Goal: Task Accomplishment & Management: Use online tool/utility

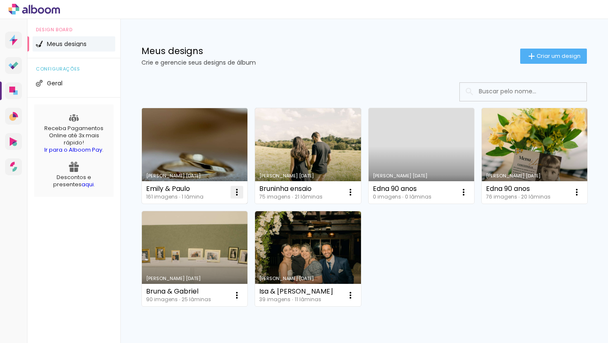
click at [238, 193] on iron-icon at bounding box center [237, 192] width 10 height 10
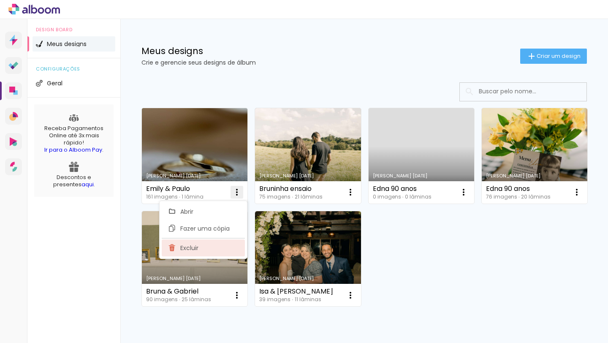
click at [186, 252] on paper-item "Excluir" at bounding box center [203, 247] width 83 height 17
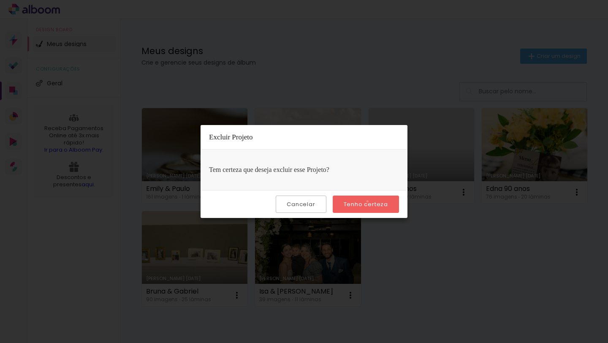
click at [0, 0] on slot "Tenho certeza" at bounding box center [0, 0] width 0 height 0
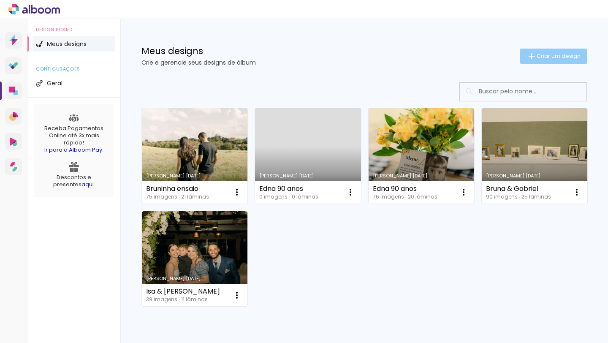
click at [537, 53] on span "Criar um design" at bounding box center [558, 55] width 44 height 5
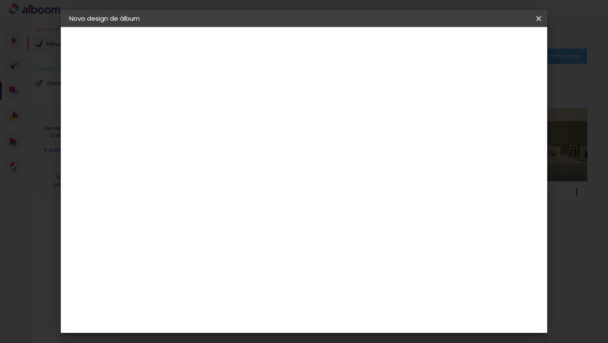
click at [207, 111] on input at bounding box center [207, 113] width 0 height 13
type input "Emily & Paulo"
click at [0, 0] on slot "Avançar" at bounding box center [0, 0] width 0 height 0
click at [267, 160] on input at bounding box center [228, 160] width 85 height 11
type input "due"
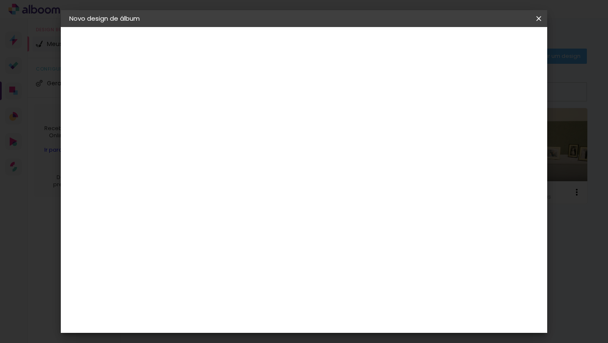
type paper-input "due"
click at [222, 187] on div "Dueto" at bounding box center [212, 190] width 20 height 7
click at [343, 38] on paper-button "Avançar" at bounding box center [321, 45] width 41 height 14
click at [264, 318] on span "30 × 30" at bounding box center [244, 326] width 39 height 17
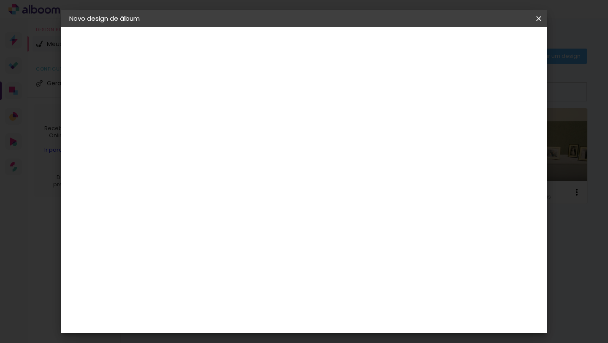
click at [345, 46] on paper-button "Avançar" at bounding box center [323, 45] width 41 height 14
click at [500, 49] on paper-button "Iniciar design" at bounding box center [472, 45] width 55 height 14
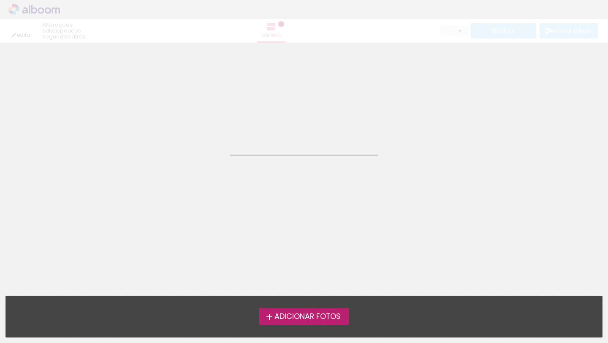
click at [329, 315] on span "Adicionar Fotos" at bounding box center [307, 317] width 66 height 8
click at [0, 0] on input "file" at bounding box center [0, 0] width 0 height 0
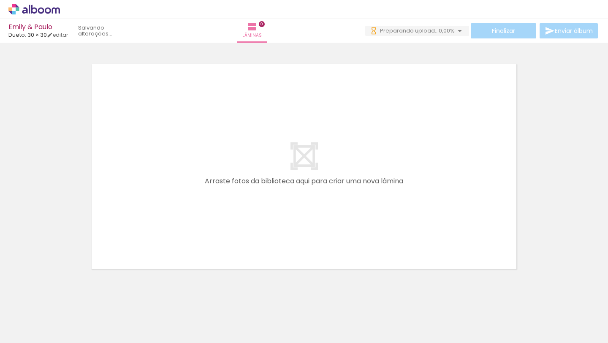
scroll to position [0, 1469]
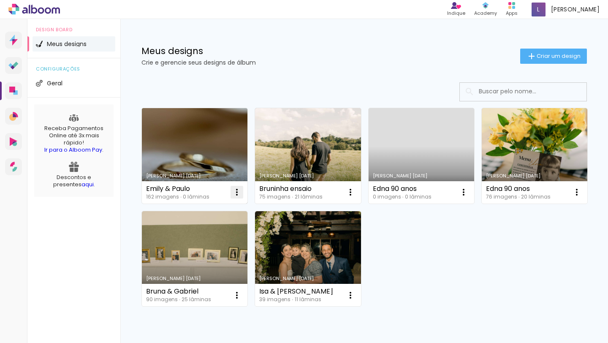
click at [238, 192] on iron-icon at bounding box center [237, 192] width 10 height 10
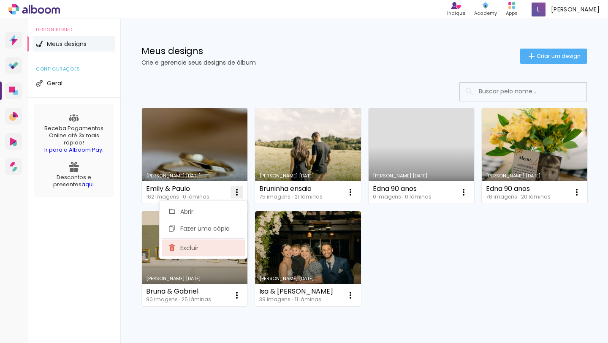
click at [189, 253] on paper-item "Excluir" at bounding box center [203, 247] width 83 height 17
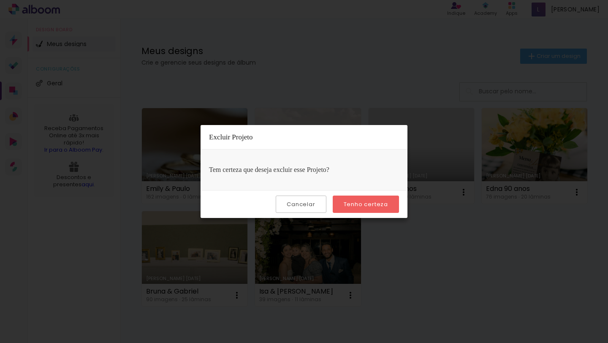
click at [369, 199] on paper-button "Tenho certeza" at bounding box center [365, 203] width 66 height 17
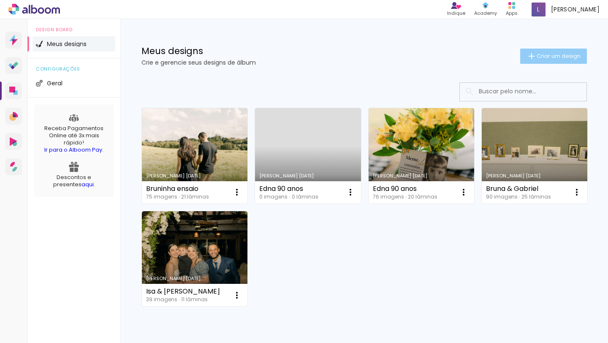
click at [541, 53] on span "Criar um design" at bounding box center [558, 55] width 44 height 5
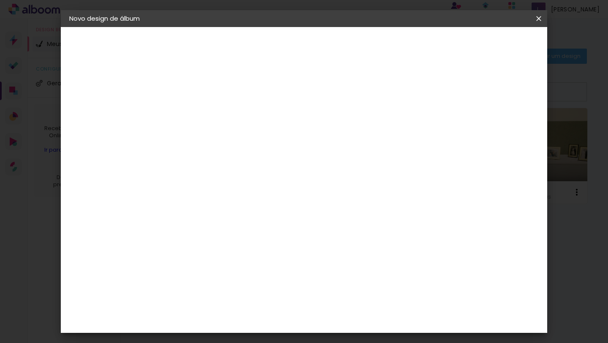
click at [207, 120] on div at bounding box center [207, 120] width 0 height 1
type input "Emily & Paulo"
click at [0, 0] on slot "Avançar" at bounding box center [0, 0] width 0 height 0
click at [255, 162] on input at bounding box center [228, 160] width 85 height 11
type input "due"
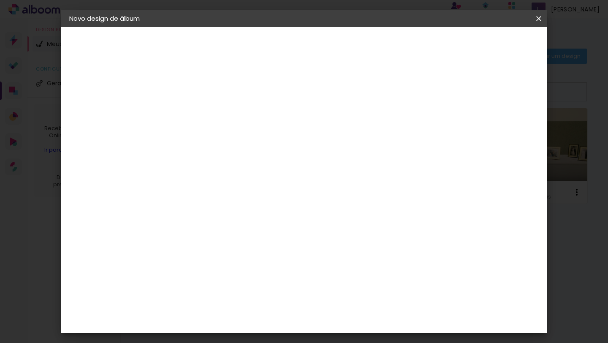
type paper-input "due"
click at [222, 193] on div "Dueto" at bounding box center [212, 190] width 20 height 7
click at [0, 0] on slot "Avançar" at bounding box center [0, 0] width 0 height 0
click at [264, 310] on span "30 × 30" at bounding box center [244, 318] width 39 height 17
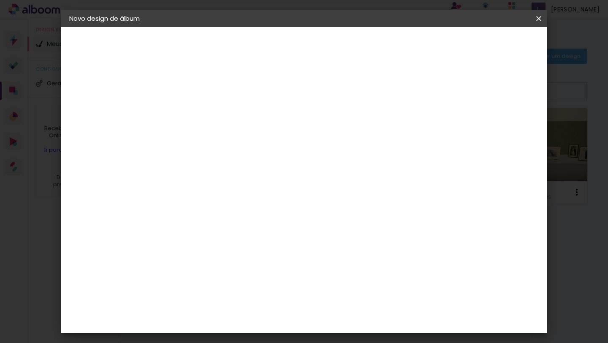
click at [345, 50] on paper-button "Avançar" at bounding box center [323, 45] width 41 height 14
click at [492, 42] on span "Iniciar design" at bounding box center [473, 45] width 38 height 6
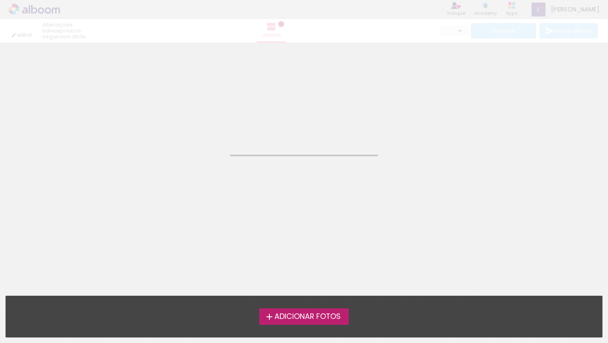
click at [306, 319] on span "Adicionar Fotos" at bounding box center [307, 317] width 66 height 8
click at [0, 0] on input "file" at bounding box center [0, 0] width 0 height 0
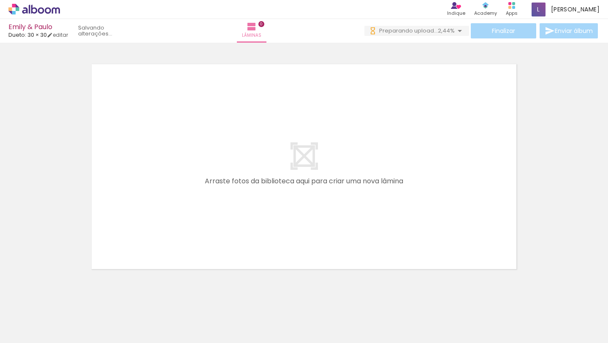
click at [30, 332] on span "Adicionar Fotos" at bounding box center [29, 331] width 25 height 9
click at [0, 0] on input "file" at bounding box center [0, 0] width 0 height 0
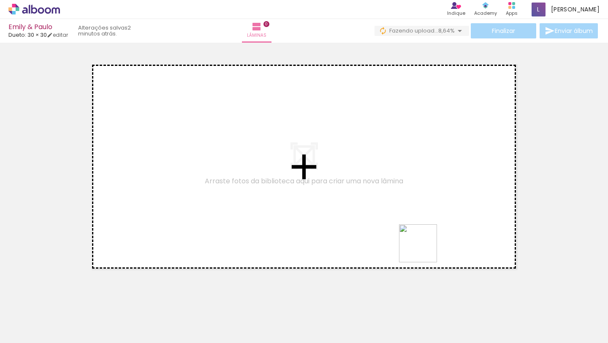
drag, startPoint x: 440, startPoint y: 321, endPoint x: 418, endPoint y: 175, distance: 147.7
click at [418, 175] on quentale-workspace at bounding box center [304, 171] width 608 height 343
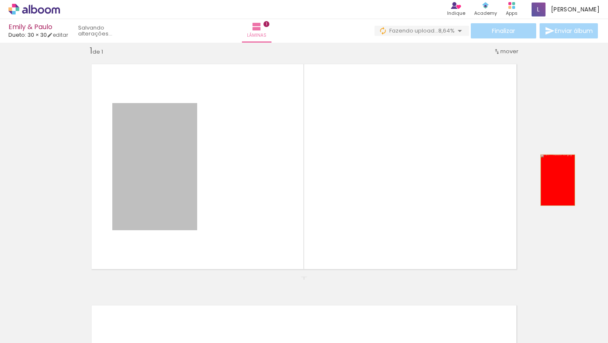
drag, startPoint x: 170, startPoint y: 155, endPoint x: 554, endPoint y: 173, distance: 384.3
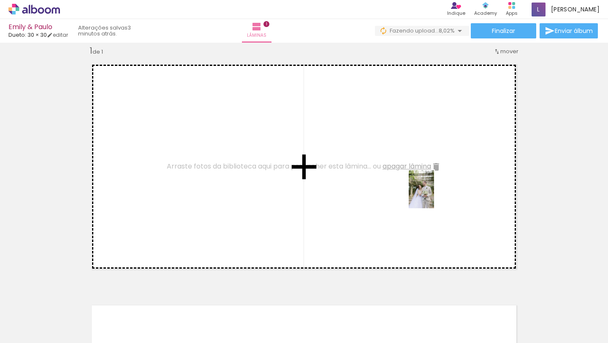
drag, startPoint x: 476, startPoint y: 320, endPoint x: 434, endPoint y: 195, distance: 131.8
click at [434, 195] on quentale-workspace at bounding box center [304, 171] width 608 height 343
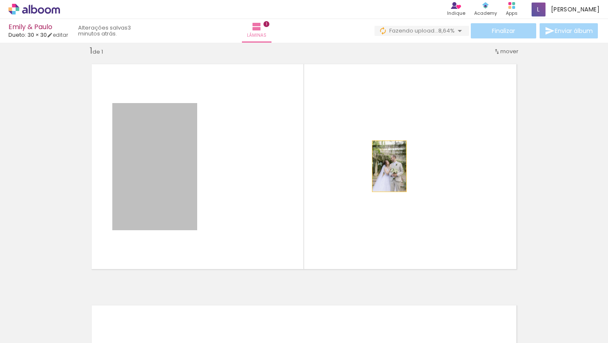
drag, startPoint x: 152, startPoint y: 200, endPoint x: 391, endPoint y: 165, distance: 240.9
click at [391, 165] on quentale-layouter at bounding box center [304, 167] width 440 height 220
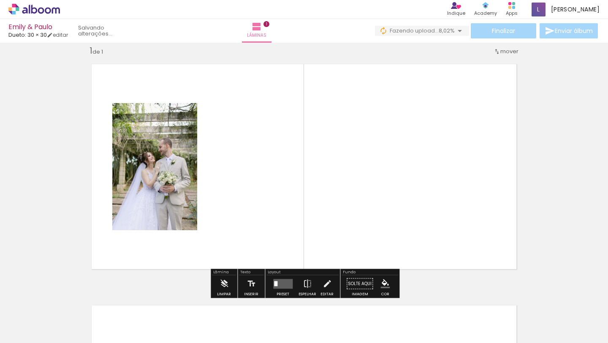
click at [284, 286] on quentale-layouter at bounding box center [282, 283] width 19 height 10
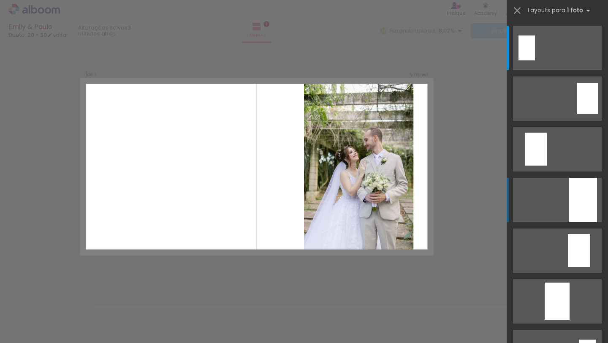
click at [579, 193] on div at bounding box center [583, 200] width 28 height 44
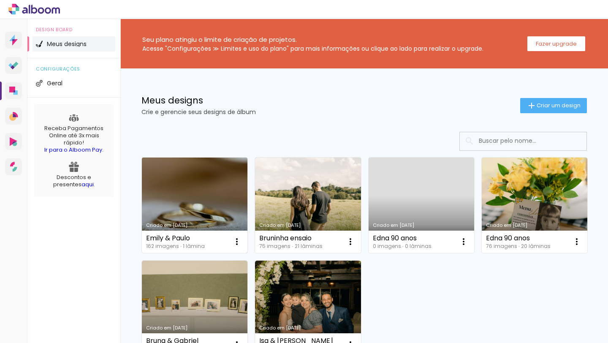
click at [210, 210] on link "[PERSON_NAME] [DATE]" at bounding box center [194, 204] width 105 height 95
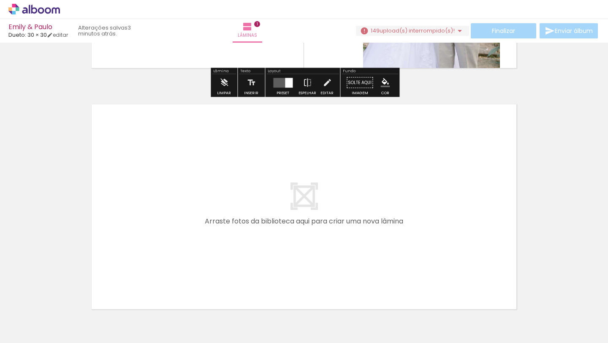
scroll to position [215, 0]
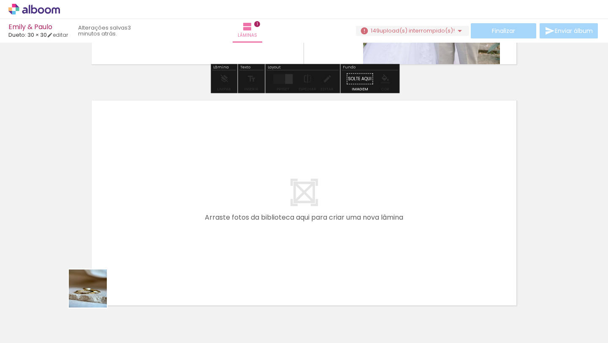
drag, startPoint x: 92, startPoint y: 329, endPoint x: 143, endPoint y: 188, distance: 150.3
click at [143, 188] on quentale-workspace at bounding box center [304, 171] width 608 height 343
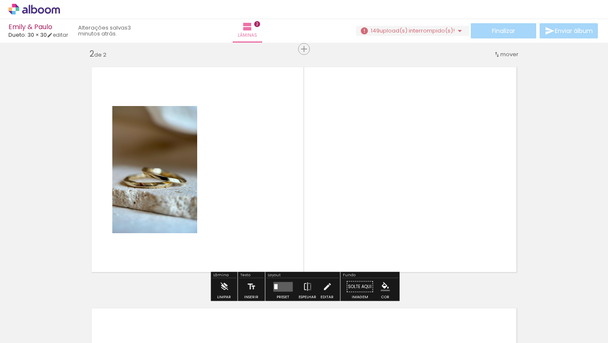
scroll to position [251, 0]
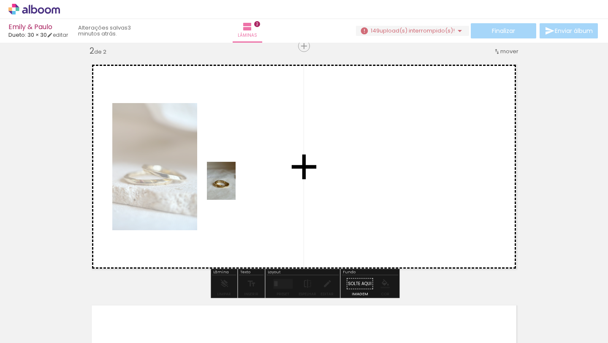
drag, startPoint x: 135, startPoint y: 325, endPoint x: 232, endPoint y: 187, distance: 168.7
click at [232, 187] on quentale-workspace at bounding box center [304, 171] width 608 height 343
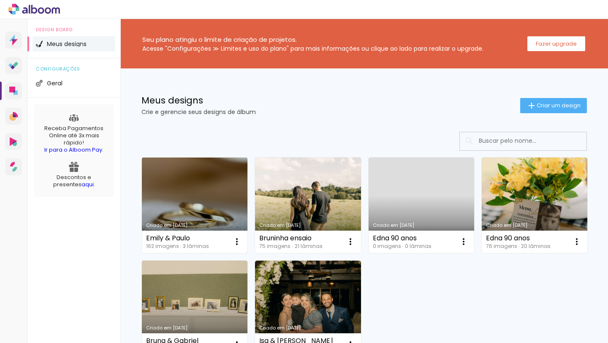
click at [198, 216] on link "Criado em [DATE]" at bounding box center [194, 204] width 105 height 95
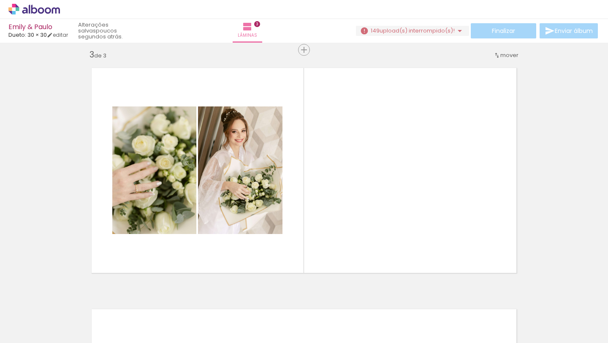
scroll to position [0, 5813]
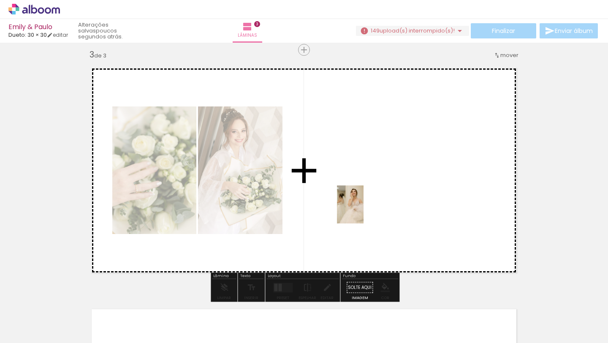
drag, startPoint x: 275, startPoint y: 319, endPoint x: 362, endPoint y: 211, distance: 138.7
click at [362, 211] on quentale-workspace at bounding box center [304, 171] width 608 height 343
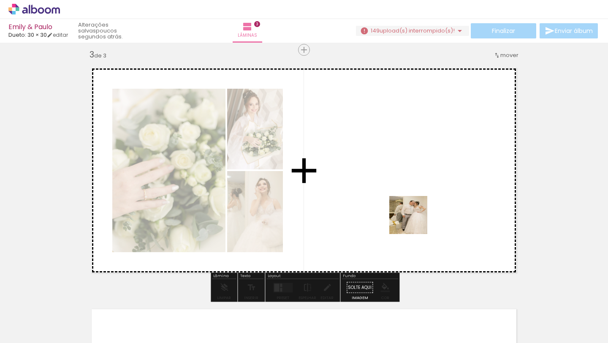
drag, startPoint x: 228, startPoint y: 316, endPoint x: 421, endPoint y: 211, distance: 219.2
click at [421, 211] on quentale-workspace at bounding box center [304, 171] width 608 height 343
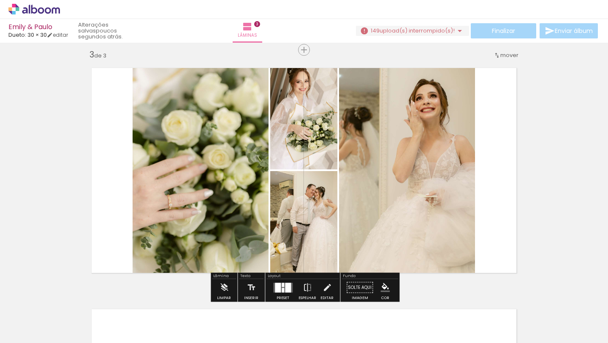
click at [276, 290] on quentale-thumb at bounding box center [271, 314] width 47 height 49
click at [281, 283] on div at bounding box center [282, 284] width 3 height 4
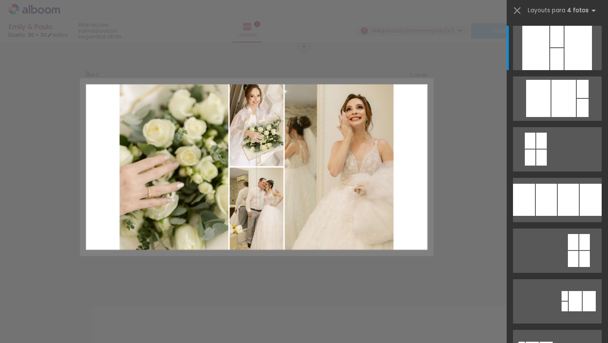
scroll to position [492, 0]
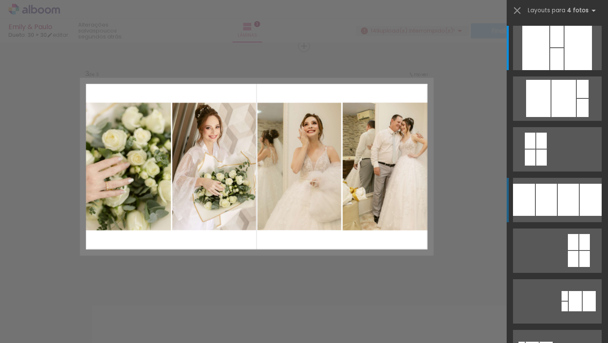
click at [543, 204] on div at bounding box center [545, 200] width 21 height 32
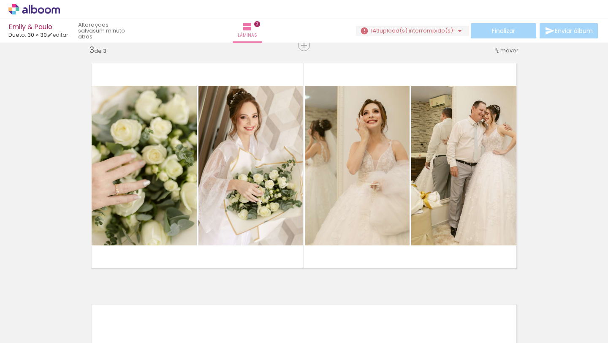
scroll to position [494, 0]
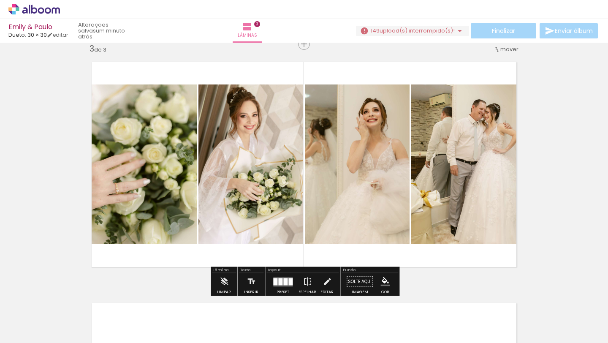
click at [145, 211] on quentale-photo at bounding box center [140, 163] width 113 height 159
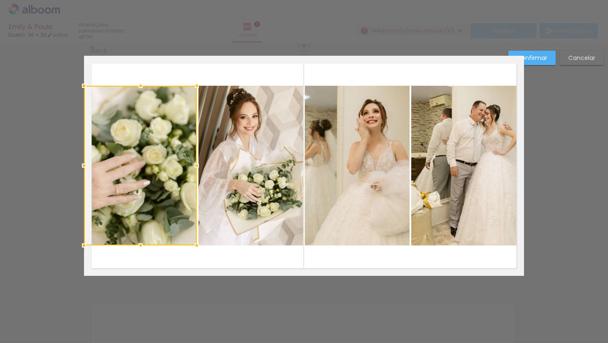
scroll to position [492, 0]
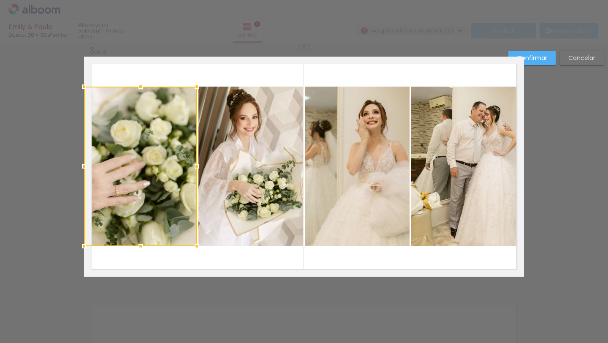
click at [145, 211] on div at bounding box center [140, 165] width 113 height 159
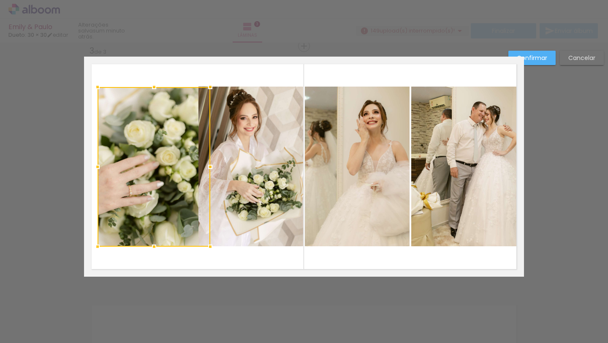
drag, startPoint x: 145, startPoint y: 211, endPoint x: 158, endPoint y: 210, distance: 13.6
click at [158, 210] on div at bounding box center [153, 166] width 113 height 159
click at [180, 300] on div "Confirmar Cancelar" at bounding box center [304, 42] width 608 height 984
click at [0, 0] on slot "Cancelar" at bounding box center [0, 0] width 0 height 0
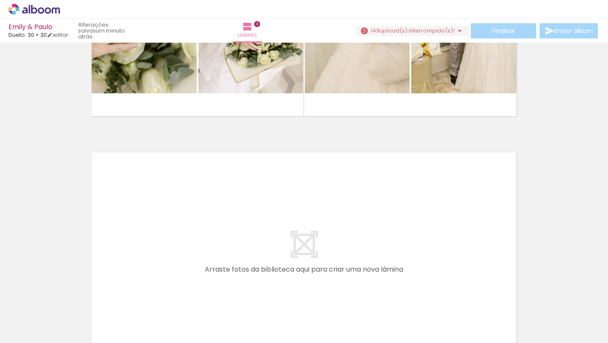
scroll to position [0, 5888]
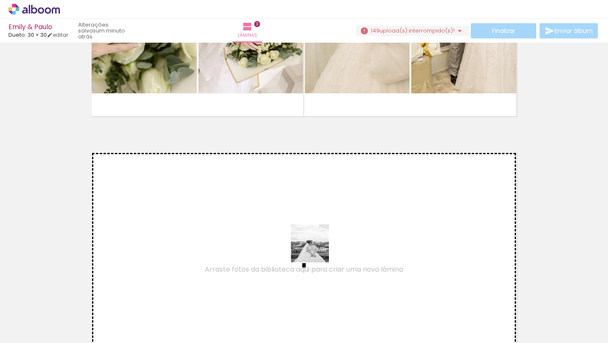
drag, startPoint x: 437, startPoint y: 327, endPoint x: 305, endPoint y: 237, distance: 159.4
click at [305, 237] on quentale-workspace at bounding box center [304, 171] width 608 height 343
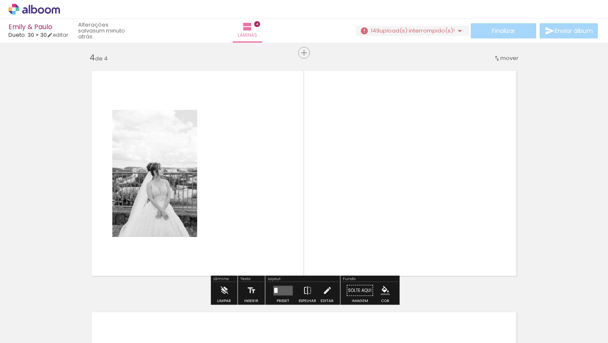
scroll to position [733, 0]
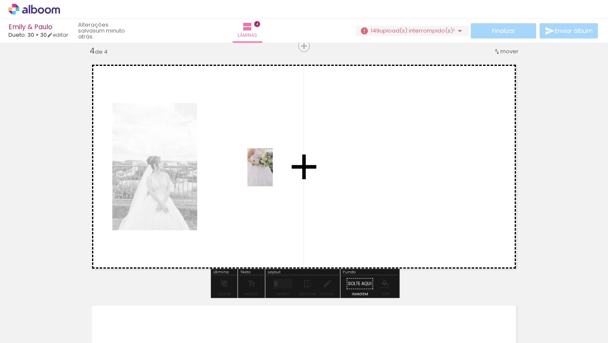
click at [272, 172] on quentale-workspace at bounding box center [304, 171] width 608 height 343
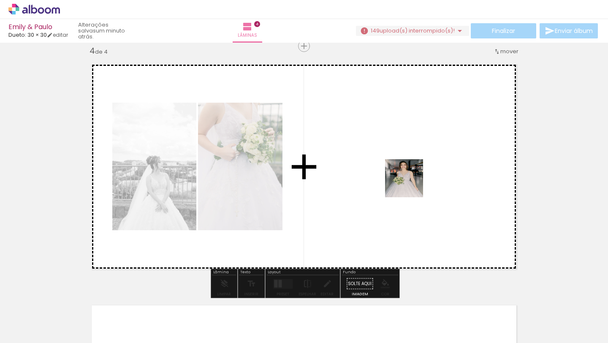
drag, startPoint x: 246, startPoint y: 326, endPoint x: 408, endPoint y: 182, distance: 216.9
click at [408, 182] on quentale-workspace at bounding box center [304, 171] width 608 height 343
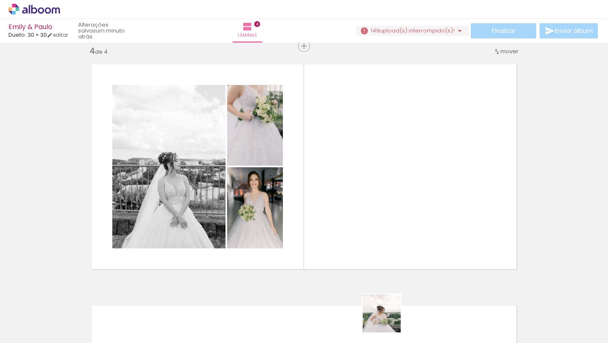
drag, startPoint x: 388, startPoint y: 329, endPoint x: 404, endPoint y: 212, distance: 118.3
click at [404, 212] on quentale-workspace at bounding box center [304, 171] width 608 height 343
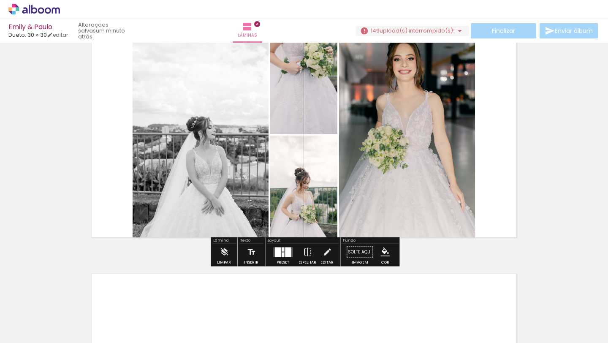
scroll to position [776, 0]
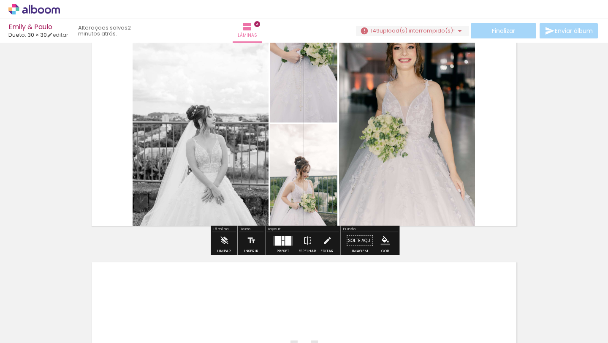
click at [276, 241] on div at bounding box center [278, 240] width 6 height 10
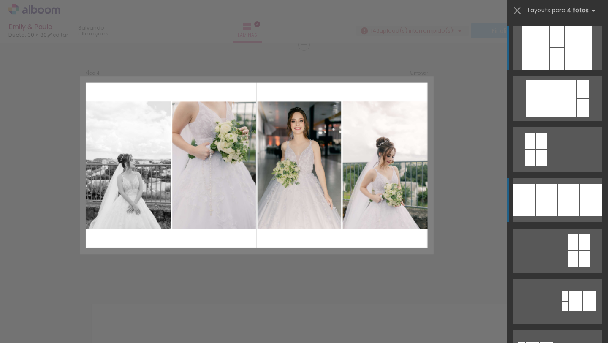
scroll to position [733, 0]
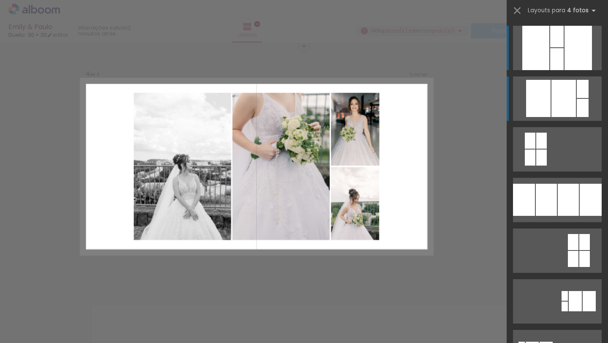
click at [568, 94] on div at bounding box center [563, 98] width 24 height 37
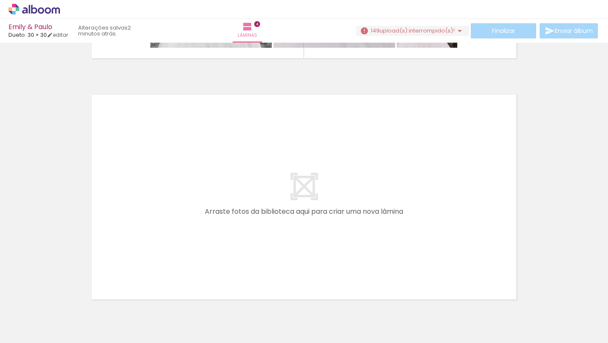
scroll to position [0, 5696]
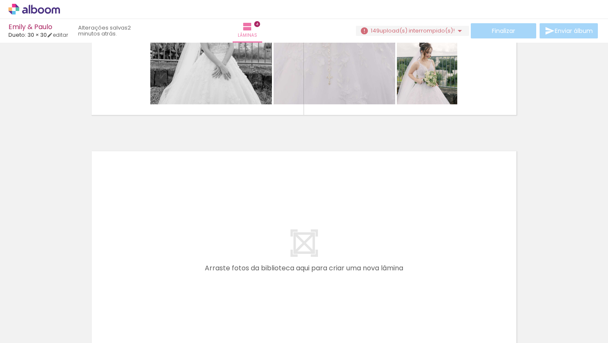
scroll to position [799, 0]
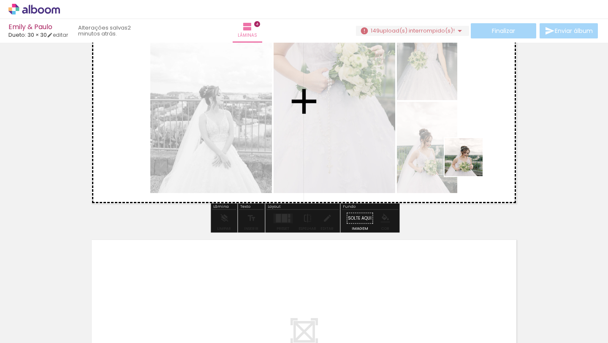
drag, startPoint x: 487, startPoint y: 311, endPoint x: 459, endPoint y: 146, distance: 167.4
click at [459, 147] on quentale-workspace at bounding box center [304, 171] width 608 height 343
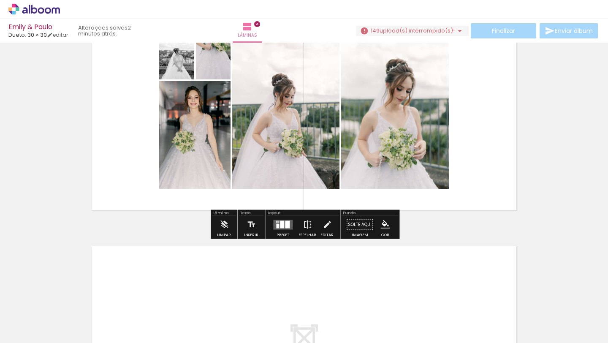
scroll to position [808, 0]
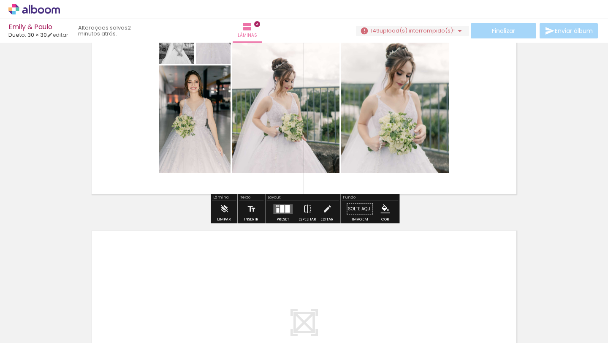
click at [280, 208] on div at bounding box center [282, 209] width 4 height 8
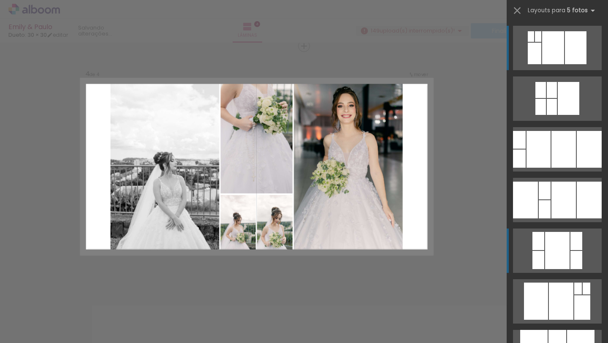
scroll to position [114, 0]
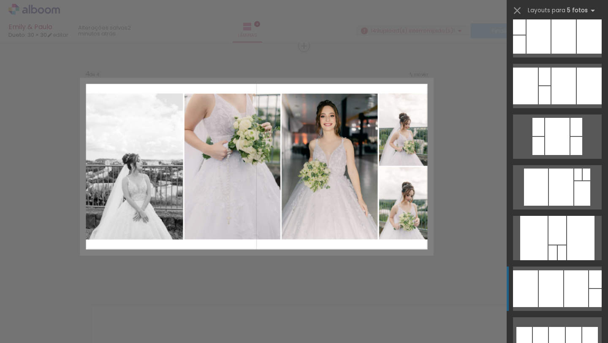
click at [555, 278] on div at bounding box center [550, 288] width 24 height 37
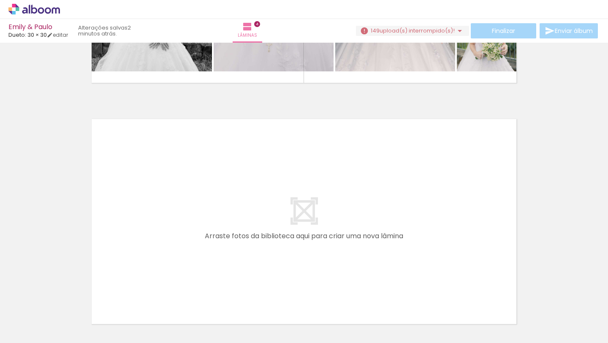
scroll to position [932, 0]
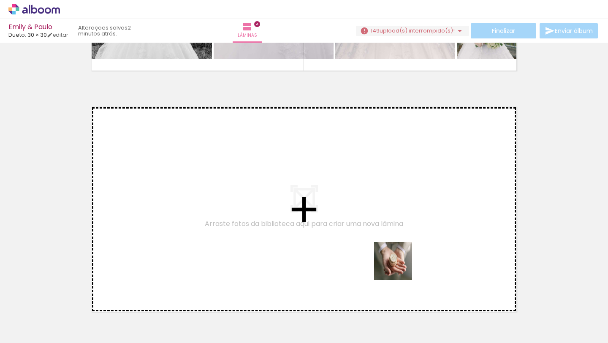
click at [348, 223] on quentale-workspace at bounding box center [304, 171] width 608 height 343
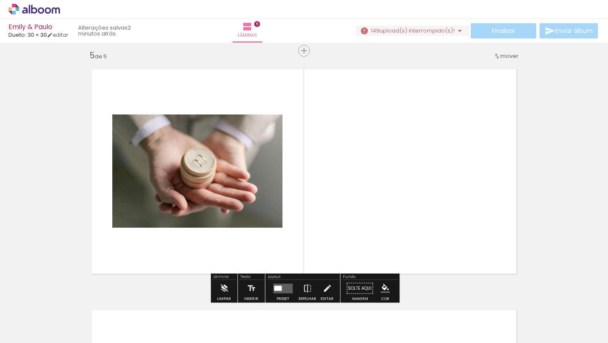
scroll to position [974, 0]
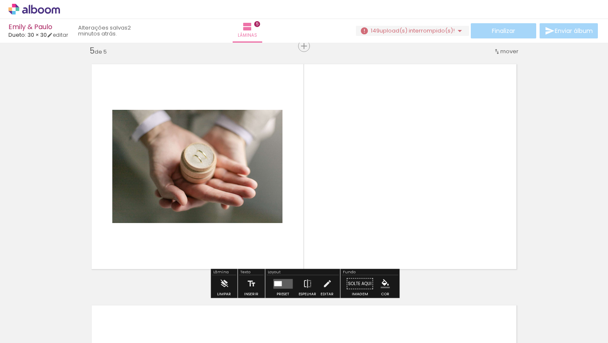
click at [279, 285] on div at bounding box center [278, 283] width 8 height 5
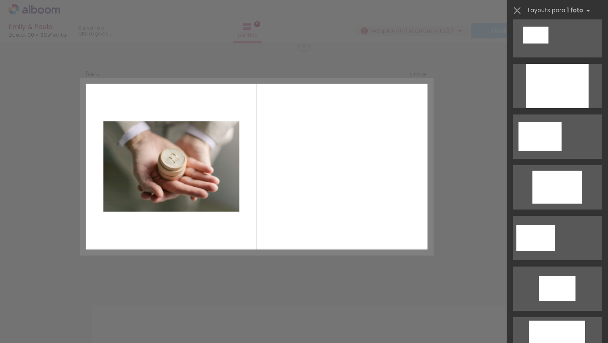
scroll to position [0, 0]
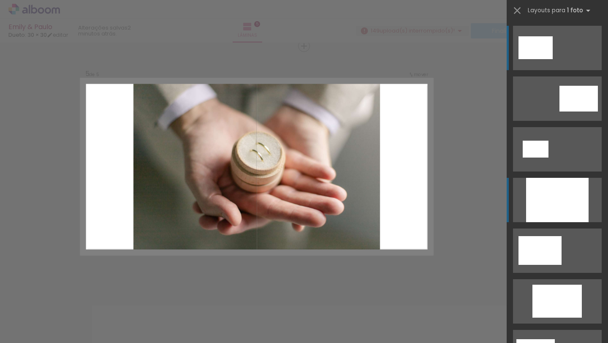
click at [536, 197] on div at bounding box center [557, 200] width 62 height 44
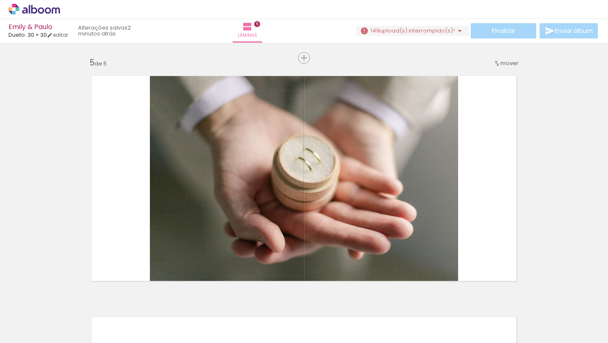
scroll to position [999, 0]
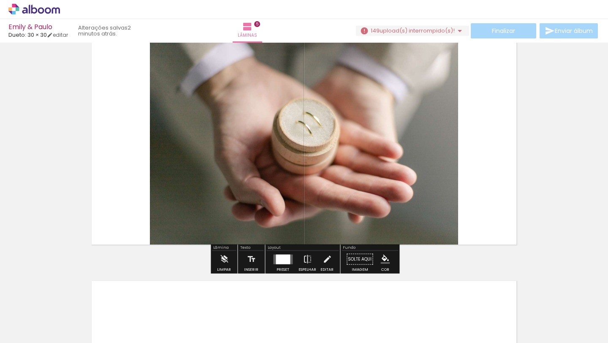
click at [279, 261] on div at bounding box center [282, 259] width 14 height 10
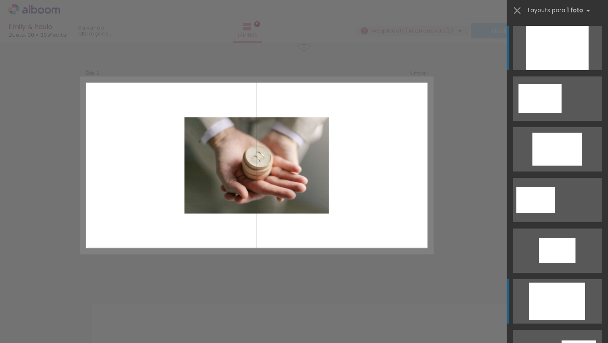
scroll to position [974, 0]
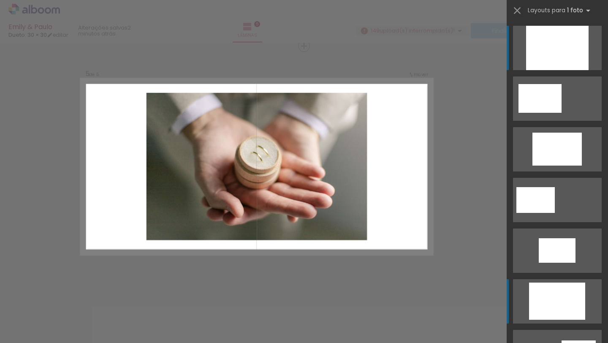
click at [556, 300] on div at bounding box center [557, 300] width 56 height 37
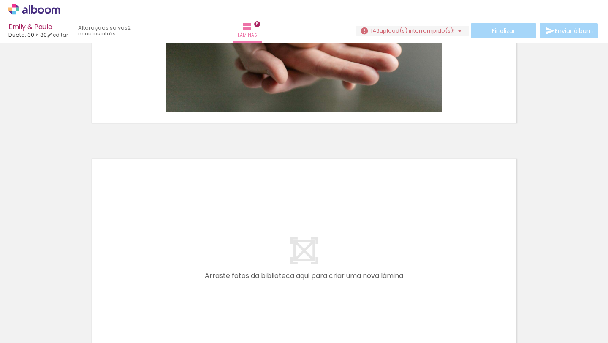
scroll to position [0, 6225]
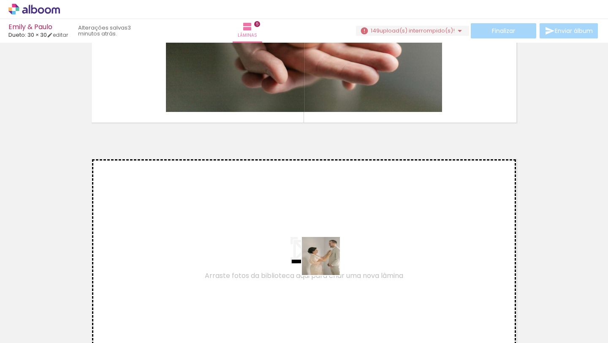
drag, startPoint x: 440, startPoint y: 321, endPoint x: 294, endPoint y: 254, distance: 160.6
click at [294, 254] on quentale-workspace at bounding box center [304, 171] width 608 height 343
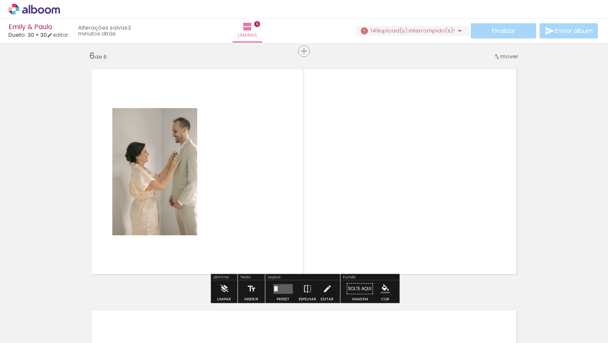
scroll to position [1215, 0]
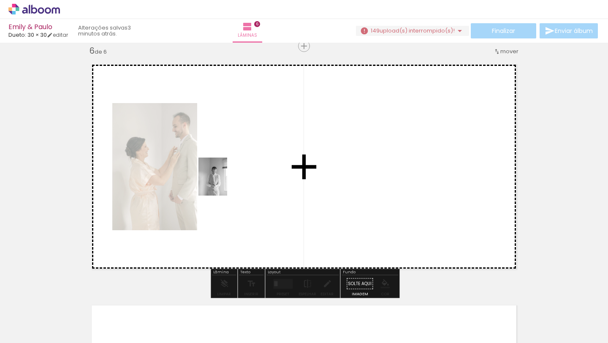
drag, startPoint x: 147, startPoint y: 320, endPoint x: 223, endPoint y: 181, distance: 159.0
click at [223, 181] on quentale-workspace at bounding box center [304, 171] width 608 height 343
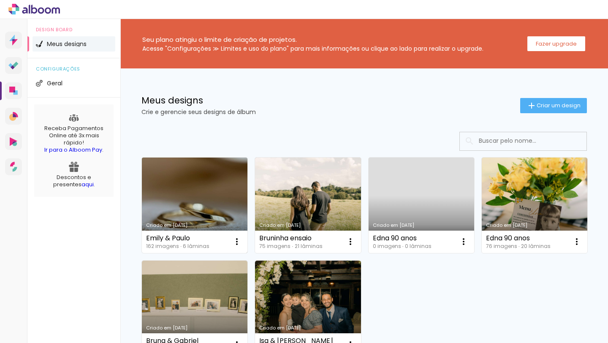
click at [198, 201] on link "Criado em [DATE]" at bounding box center [194, 204] width 105 height 95
click at [231, 216] on link "Criado em [DATE]" at bounding box center [194, 204] width 105 height 95
click at [211, 231] on div "[PERSON_NAME] & [PERSON_NAME] 162 imagens ∙ 9 lâminas Abrir Fazer uma cópia Exc…" at bounding box center [194, 241] width 105 height 22
click at [194, 204] on link "Criado em [DATE]" at bounding box center [194, 204] width 105 height 95
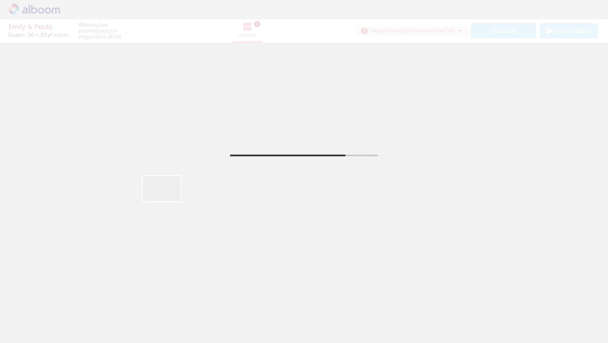
drag, startPoint x: 186, startPoint y: 322, endPoint x: 185, endPoint y: 254, distance: 67.5
click at [167, 201] on quentale-workspace at bounding box center [304, 171] width 608 height 343
